Goal: Book appointment/travel/reservation

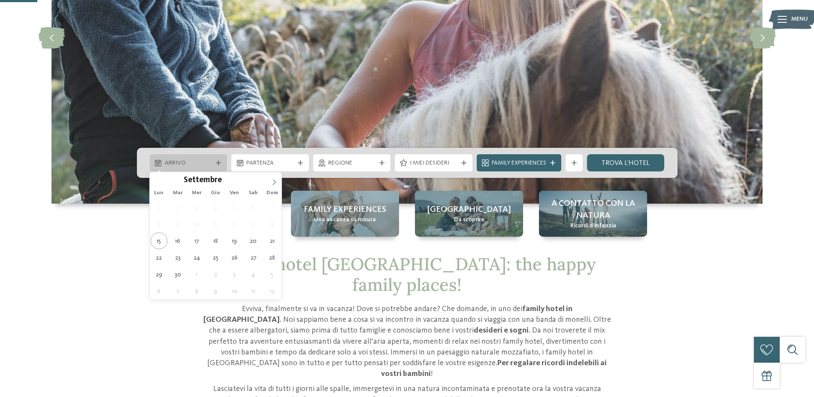
click at [175, 158] on div "Arrivo" at bounding box center [189, 162] width 78 height 17
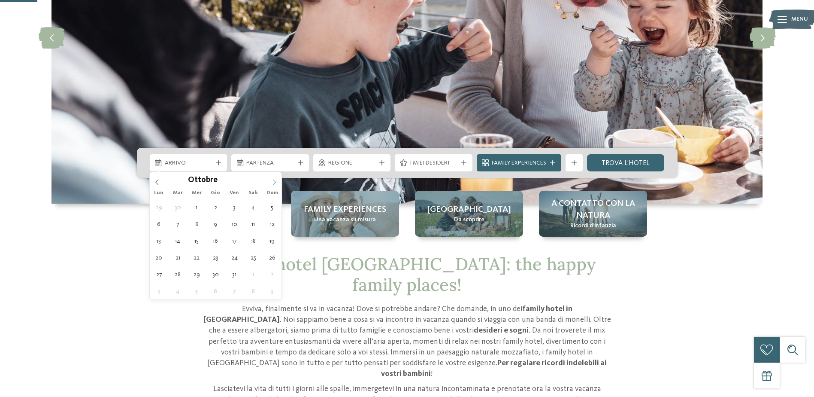
click at [276, 182] on icon at bounding box center [274, 182] width 6 height 6
type input "****"
click at [276, 182] on icon at bounding box center [274, 182] width 6 height 6
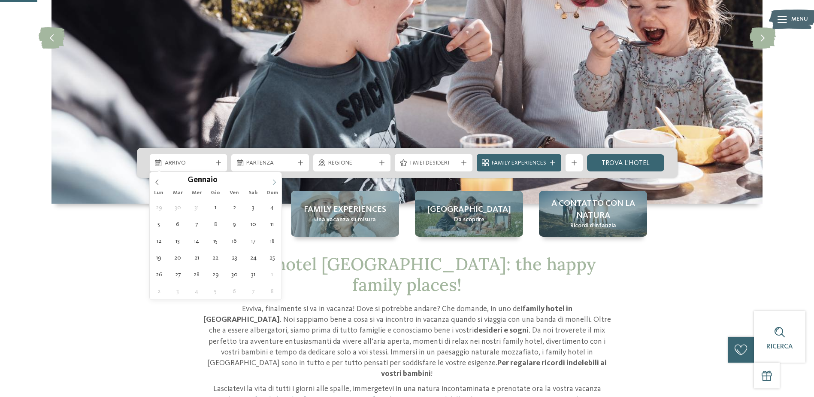
type div "02.01.2026"
type input "****"
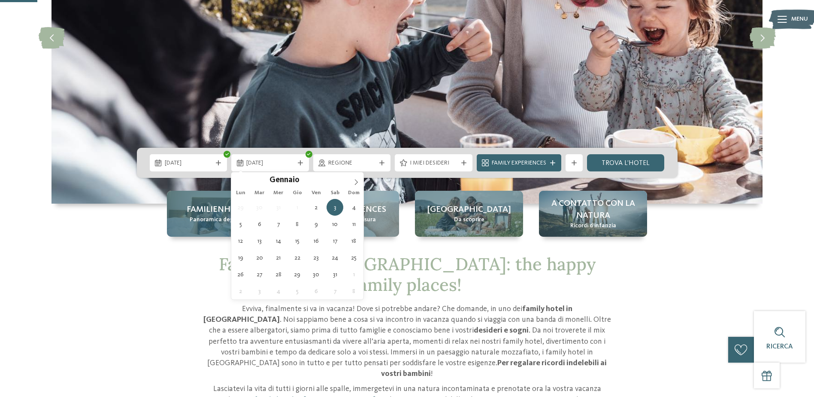
type div "06.01.2026"
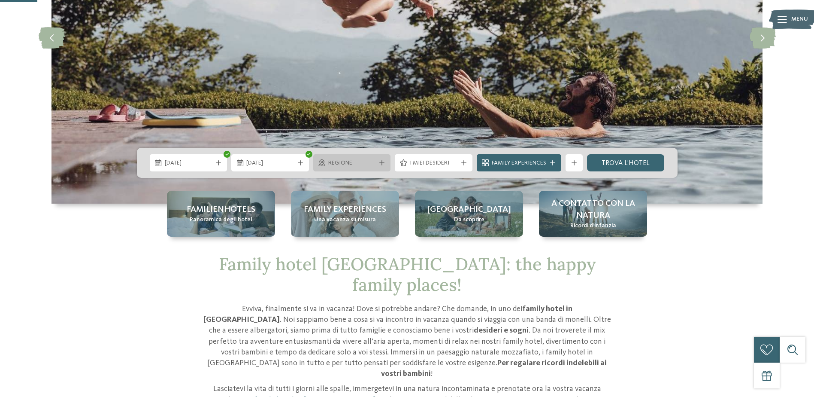
click at [377, 164] on div "Regione" at bounding box center [352, 162] width 52 height 9
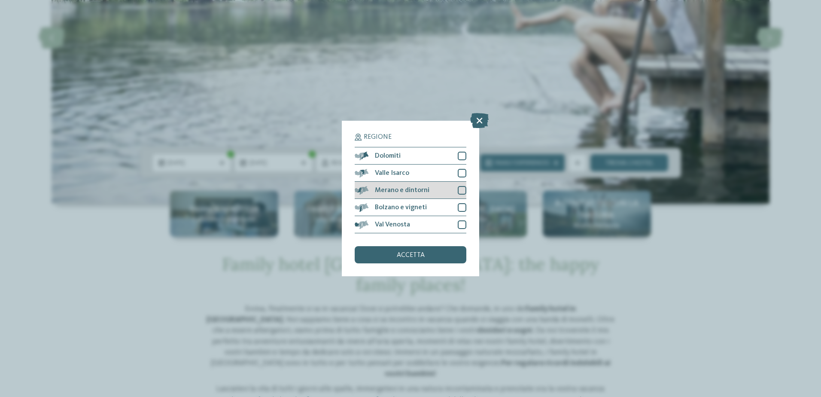
click at [460, 190] on div at bounding box center [462, 190] width 9 height 9
click at [459, 176] on div at bounding box center [462, 173] width 9 height 9
click at [462, 158] on div at bounding box center [462, 156] width 9 height 9
click at [463, 223] on div at bounding box center [462, 224] width 9 height 9
click at [435, 258] on div "accetta" at bounding box center [411, 254] width 112 height 17
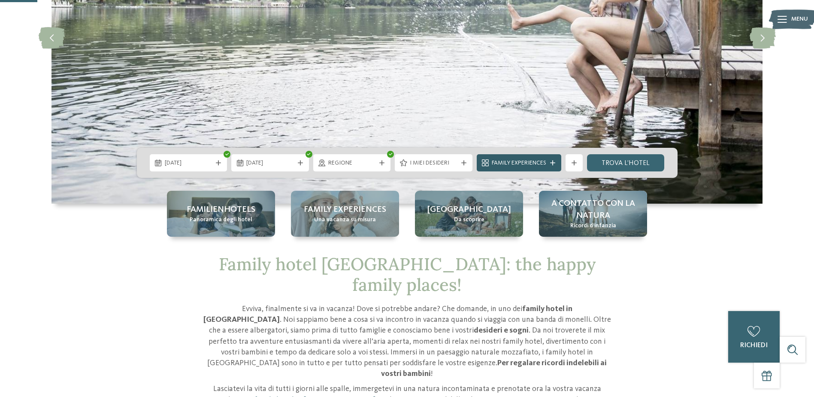
click at [550, 161] on div at bounding box center [553, 162] width 9 height 5
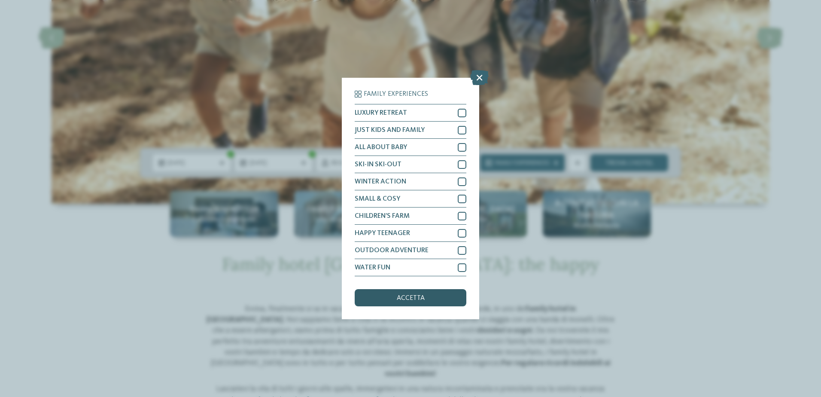
click at [400, 295] on span "accetta" at bounding box center [411, 298] width 28 height 7
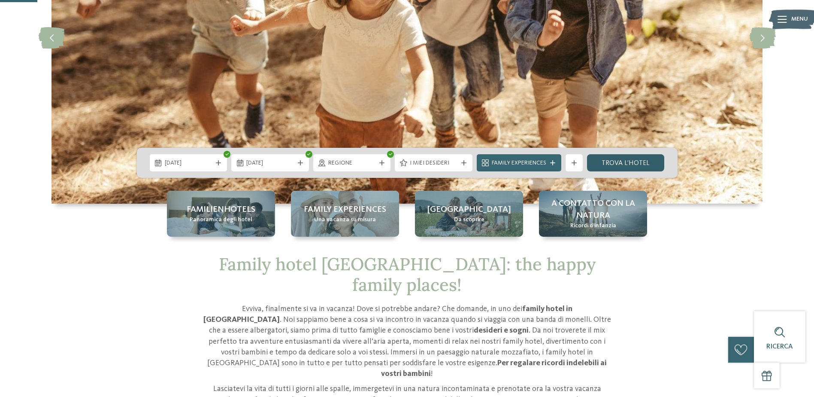
click at [646, 164] on link "trova l’hotel" at bounding box center [626, 162] width 78 height 17
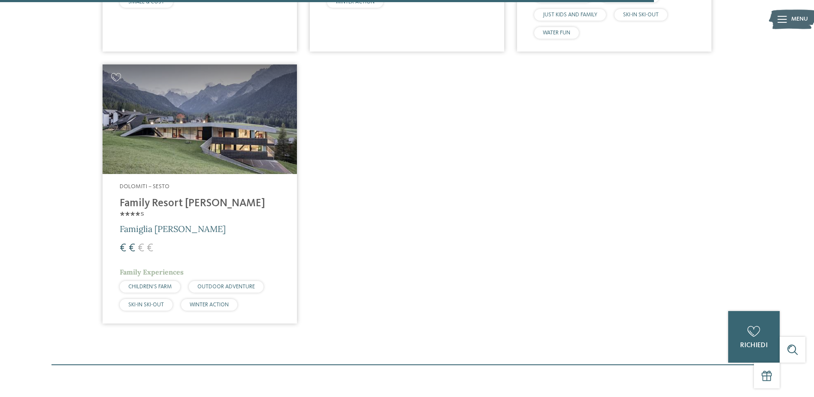
scroll to position [1698, 0]
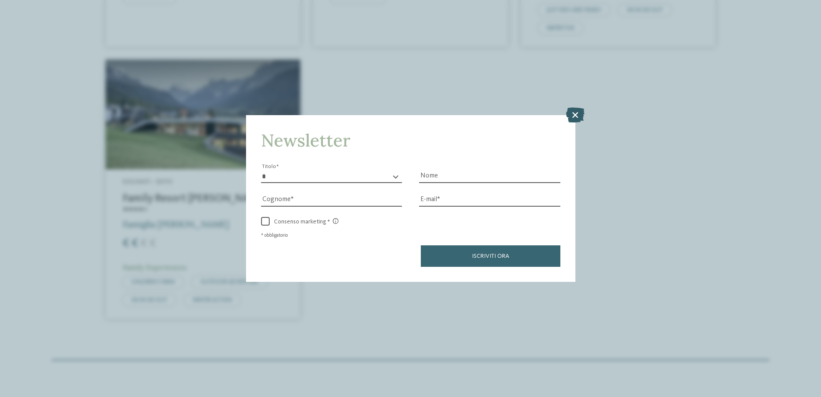
click at [576, 115] on icon at bounding box center [575, 114] width 18 height 15
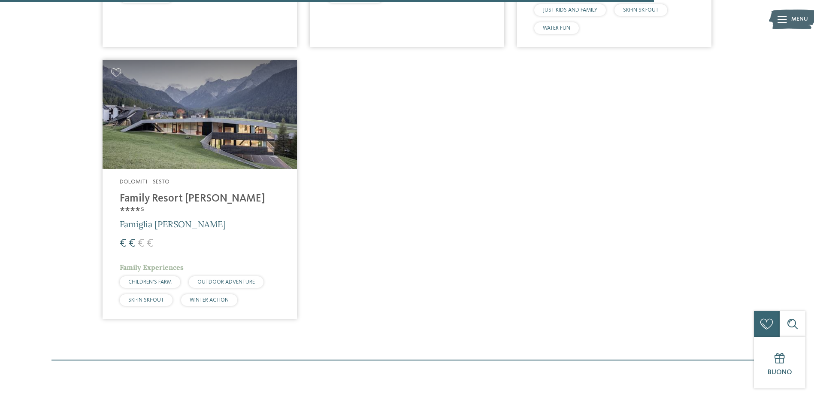
click at [168, 122] on img at bounding box center [200, 114] width 194 height 109
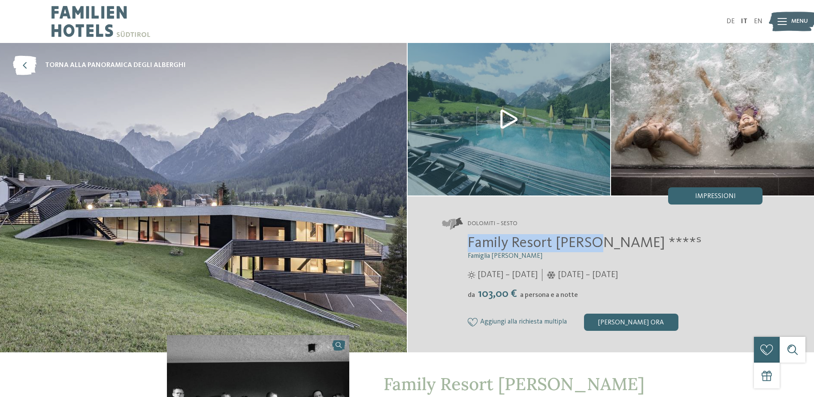
drag, startPoint x: 593, startPoint y: 242, endPoint x: 469, endPoint y: 243, distance: 124.1
click at [469, 243] on span "Family Resort [PERSON_NAME] ****ˢ" at bounding box center [585, 242] width 234 height 15
drag, startPoint x: 469, startPoint y: 243, endPoint x: 482, endPoint y: 246, distance: 12.6
copy span "Family Resort [PERSON_NAME]"
